Goal: Check status

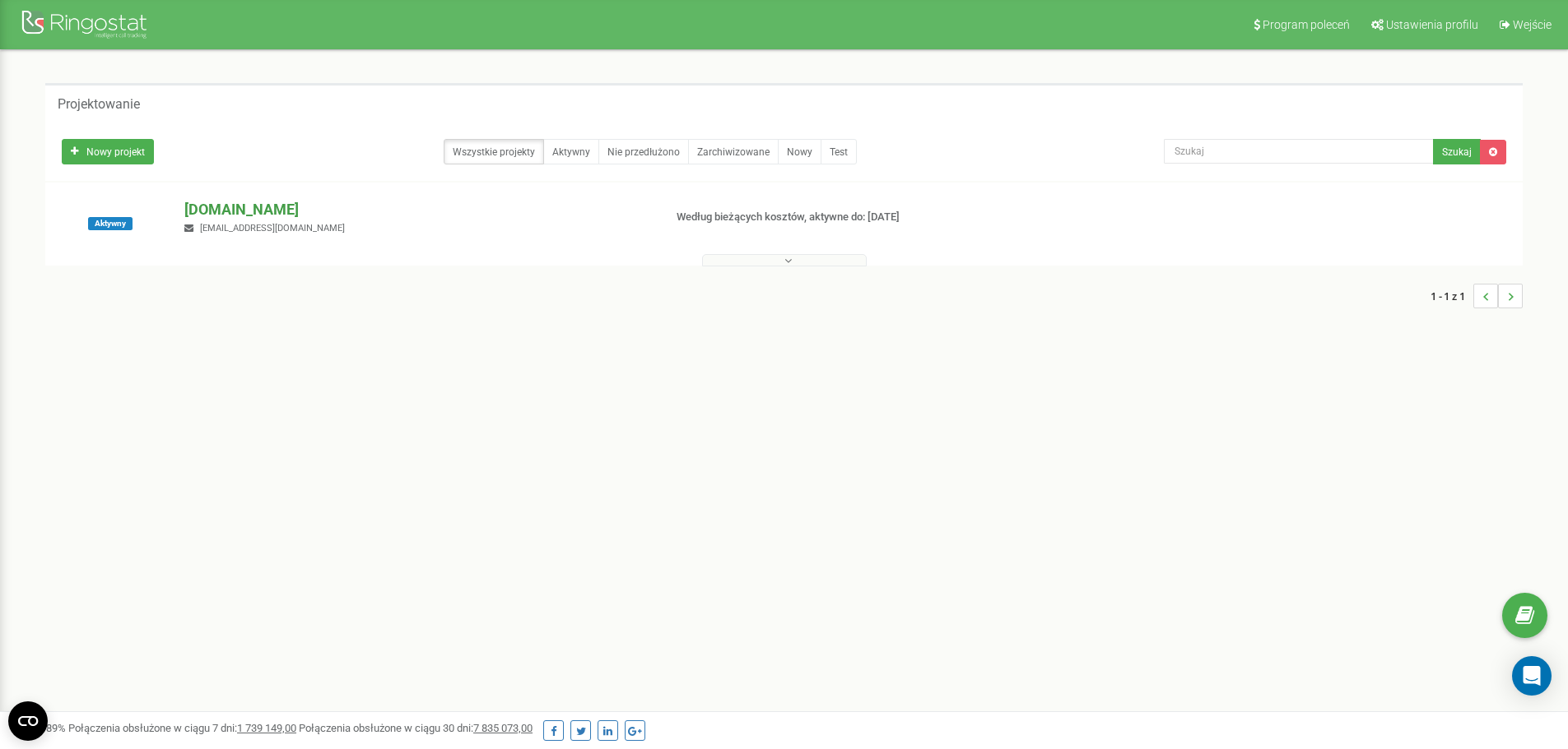
click at [236, 208] on font "[DOMAIN_NAME]" at bounding box center [241, 210] width 114 height 17
click at [229, 210] on font "[DOMAIN_NAME]" at bounding box center [241, 210] width 114 height 17
click at [223, 207] on font "[DOMAIN_NAME]" at bounding box center [241, 210] width 114 height 17
click at [245, 204] on font "[DOMAIN_NAME]" at bounding box center [241, 210] width 114 height 17
click at [210, 202] on font "[DOMAIN_NAME]" at bounding box center [241, 210] width 114 height 17
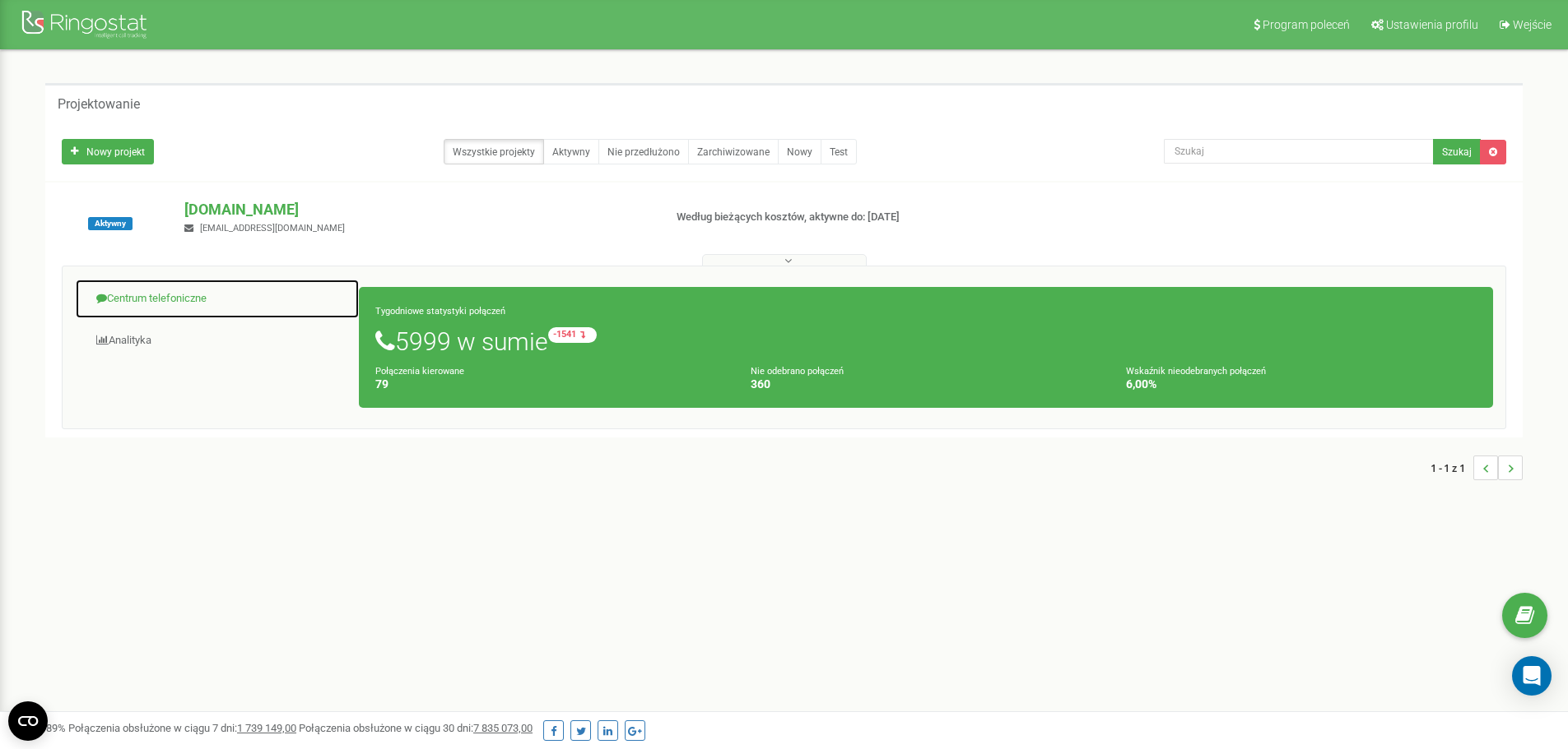
click at [164, 293] on font "Centrum telefoniczne" at bounding box center [157, 298] width 100 height 12
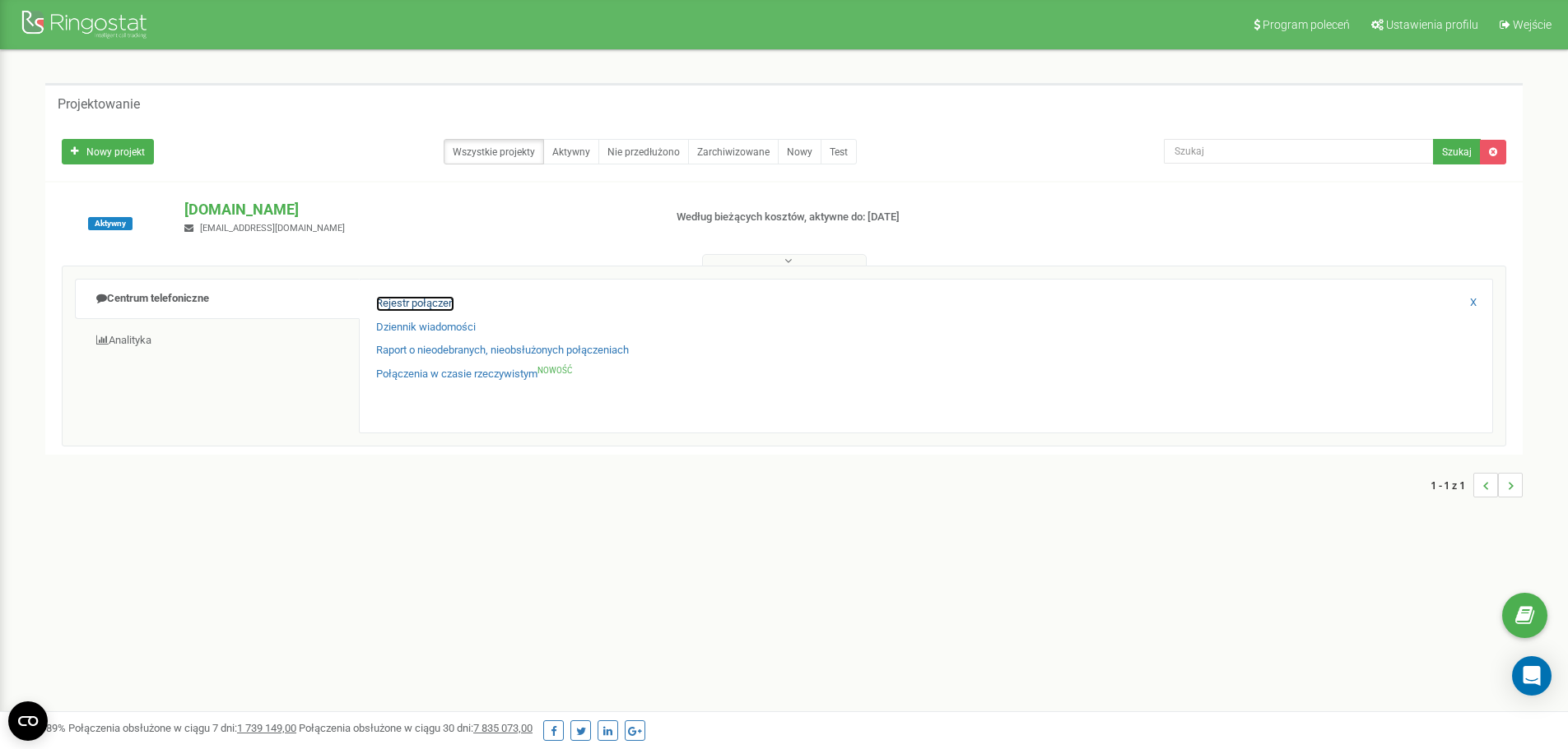
click at [430, 304] on font "Rejestr połączeń" at bounding box center [415, 303] width 78 height 12
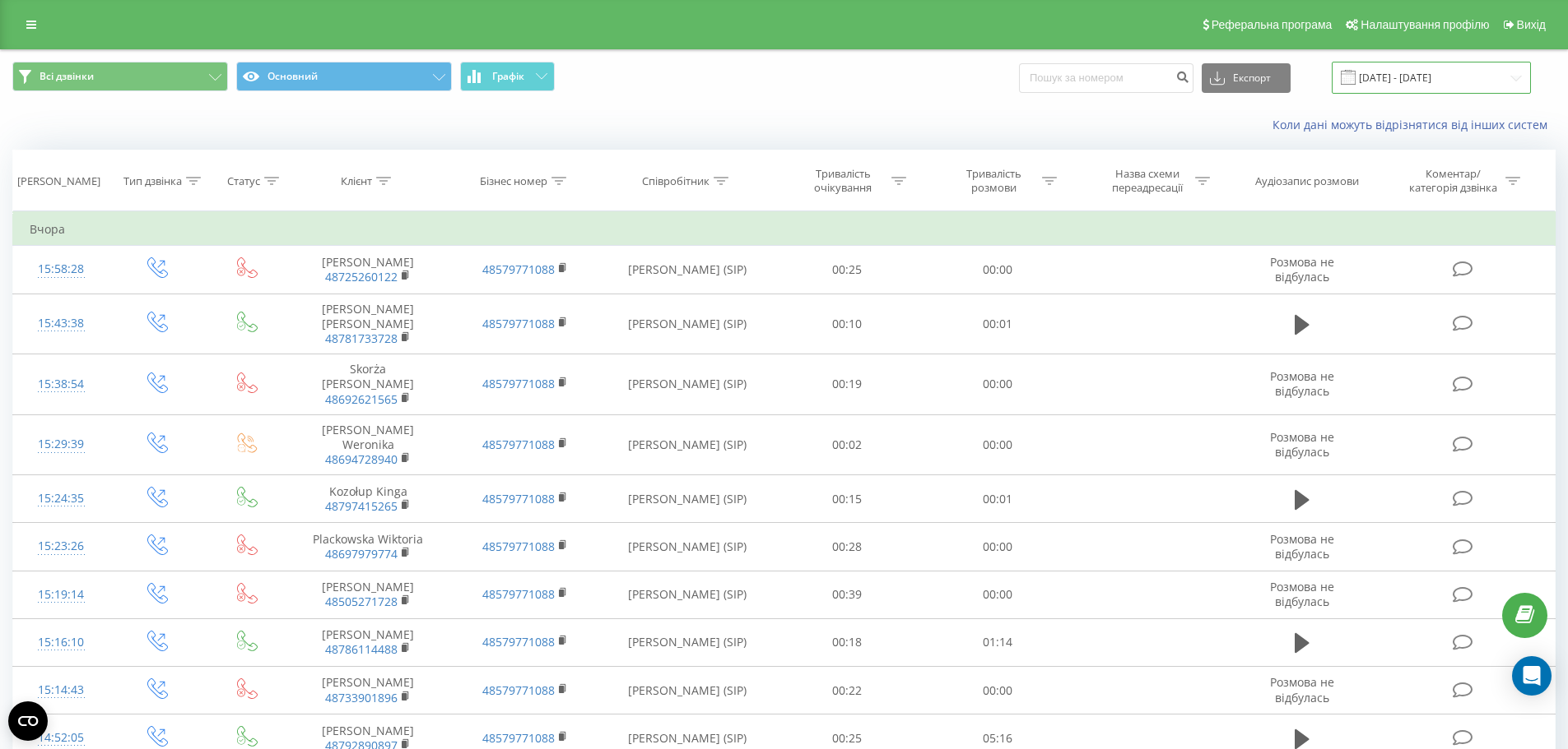
click at [1464, 81] on input "[DATE] - [DATE]" at bounding box center [1430, 77] width 199 height 32
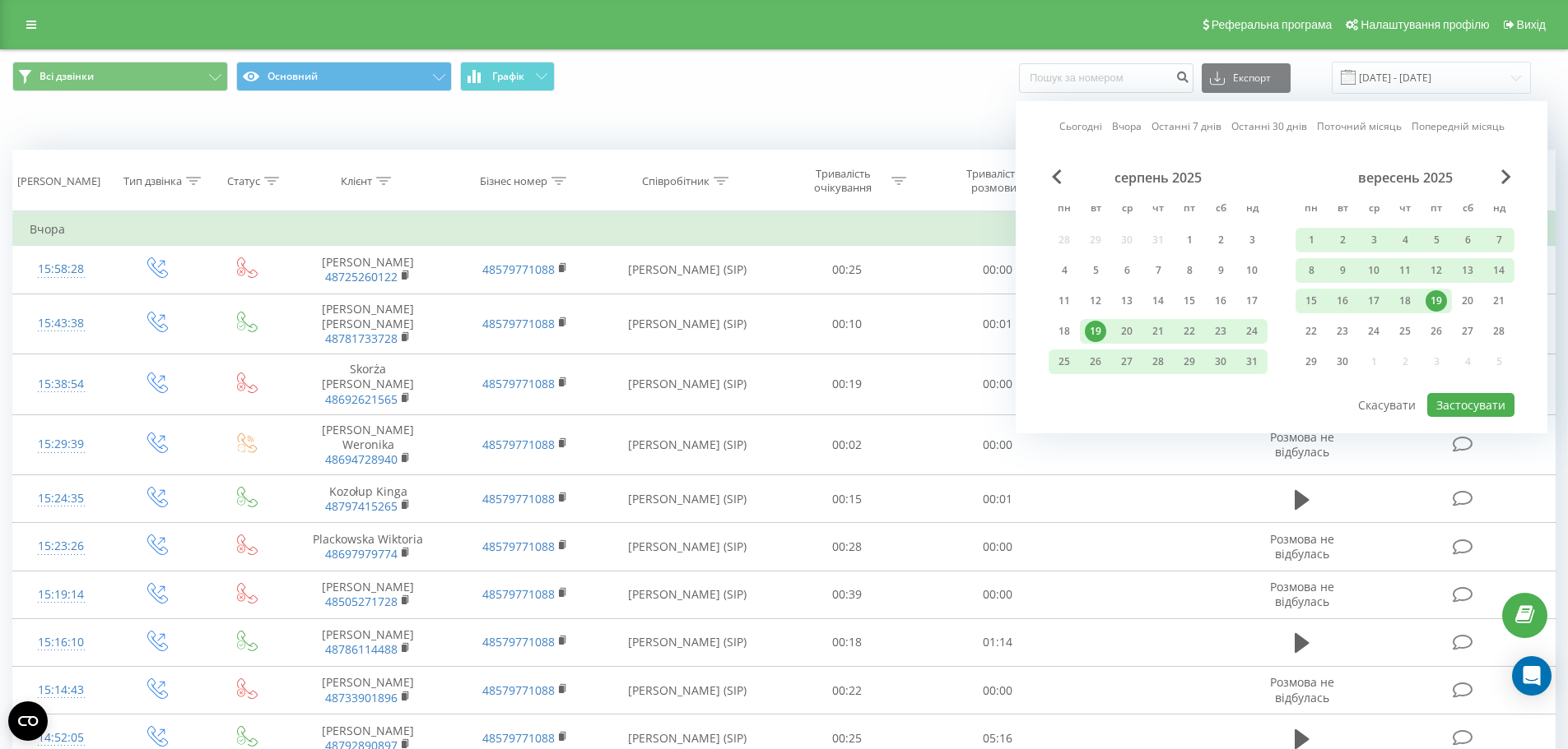
click at [1437, 300] on div "19" at bounding box center [1436, 301] width 21 height 21
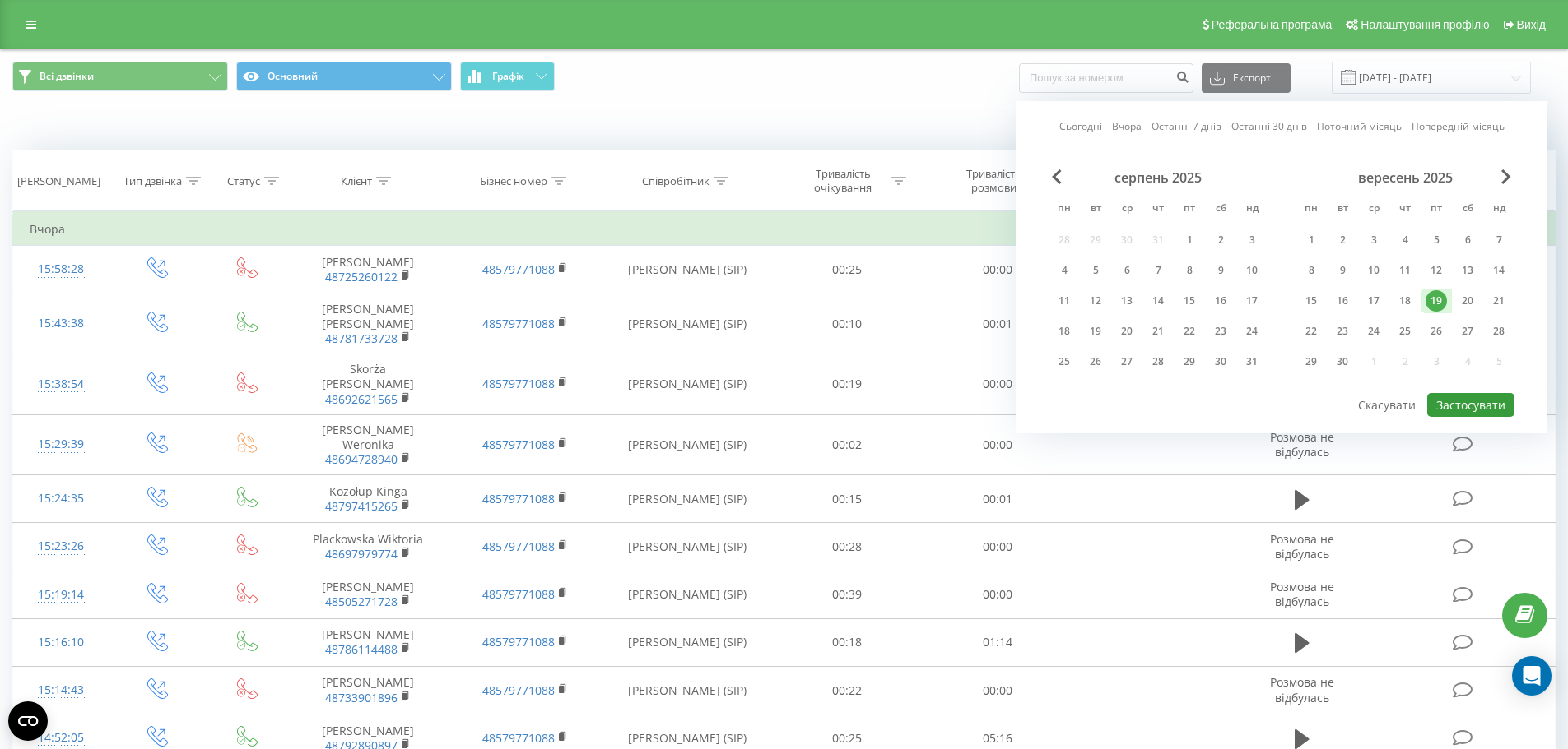
click at [1478, 409] on button "Застосувати" at bounding box center [1470, 405] width 88 height 24
type input "19.09.2025 - 19.09.2025"
